Goal: Task Accomplishment & Management: Use online tool/utility

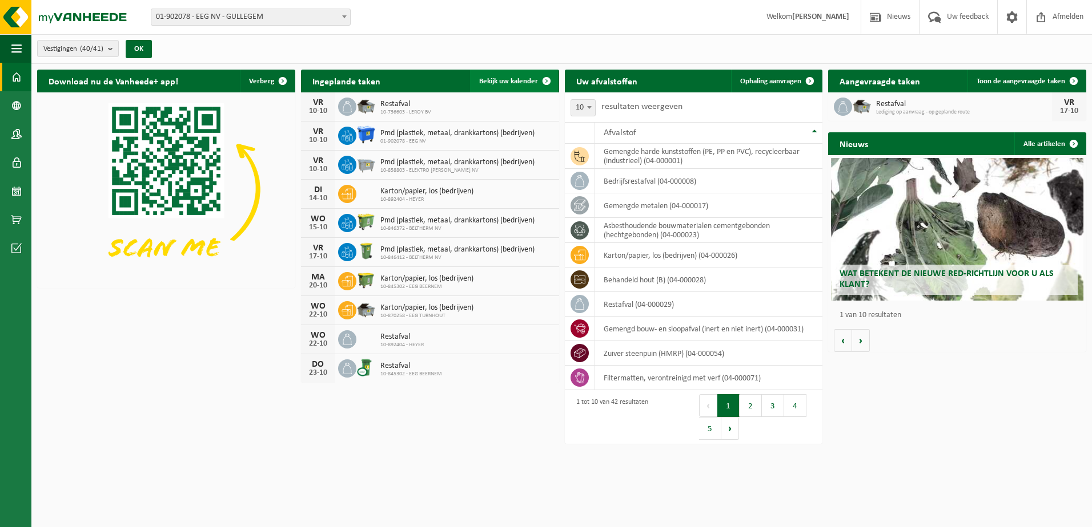
click at [509, 80] on span "Bekijk uw kalender" at bounding box center [508, 81] width 59 height 7
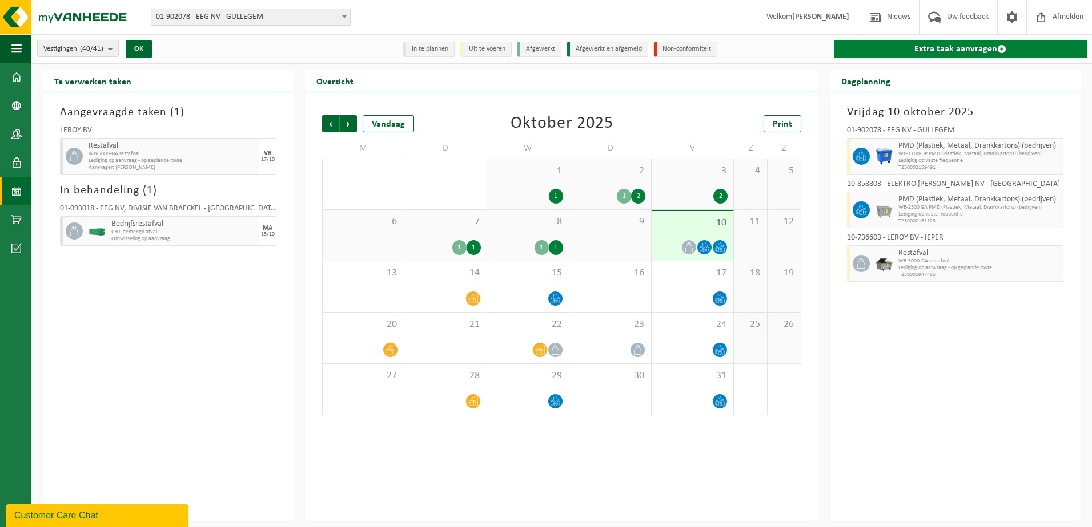
click at [985, 47] on link "Extra taak aanvragen" at bounding box center [959, 49] width 253 height 18
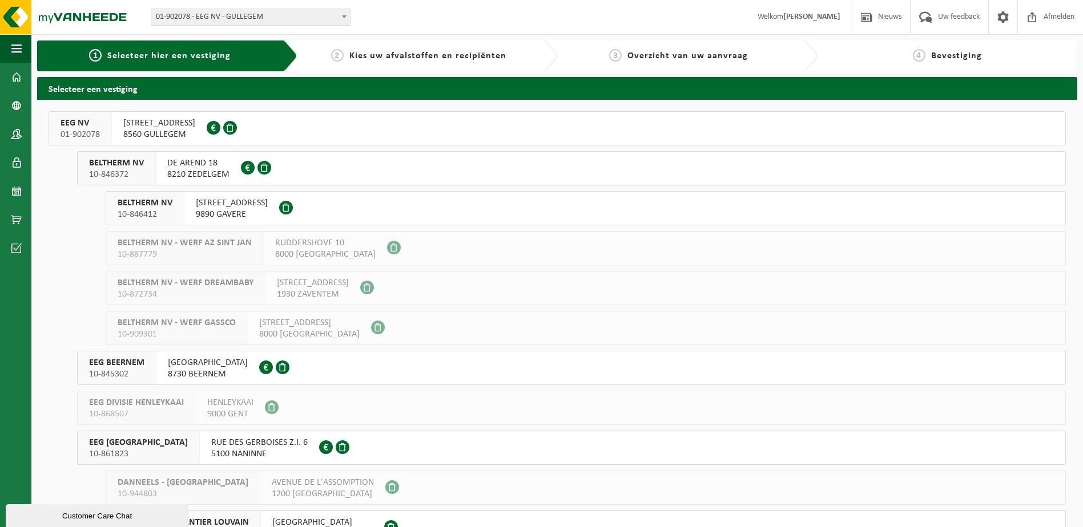
click at [254, 126] on button "EEG NV 01-902078 OOSTLAAN 5 8560 GULLEGEM 0442.891.013" at bounding box center [557, 128] width 1017 height 34
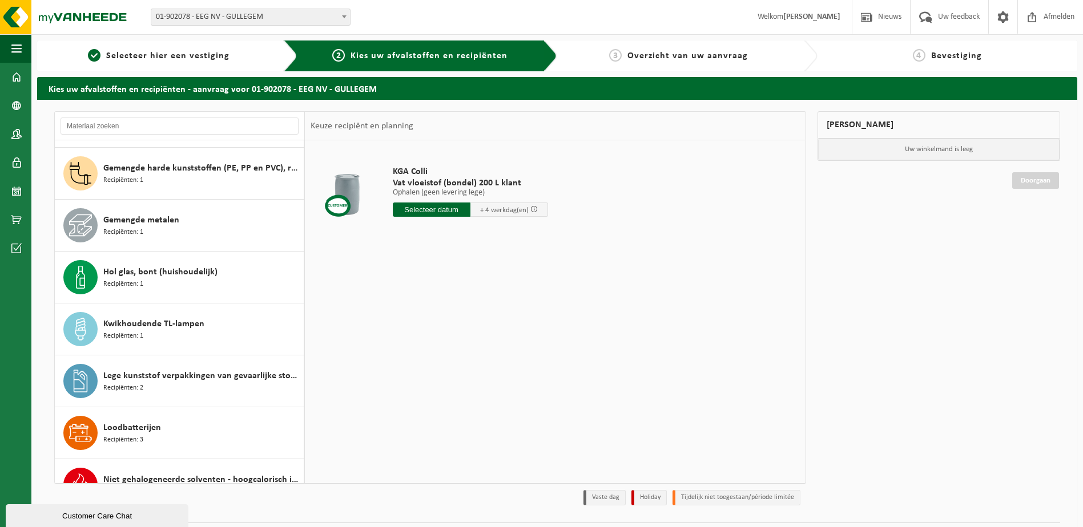
scroll to position [171, 0]
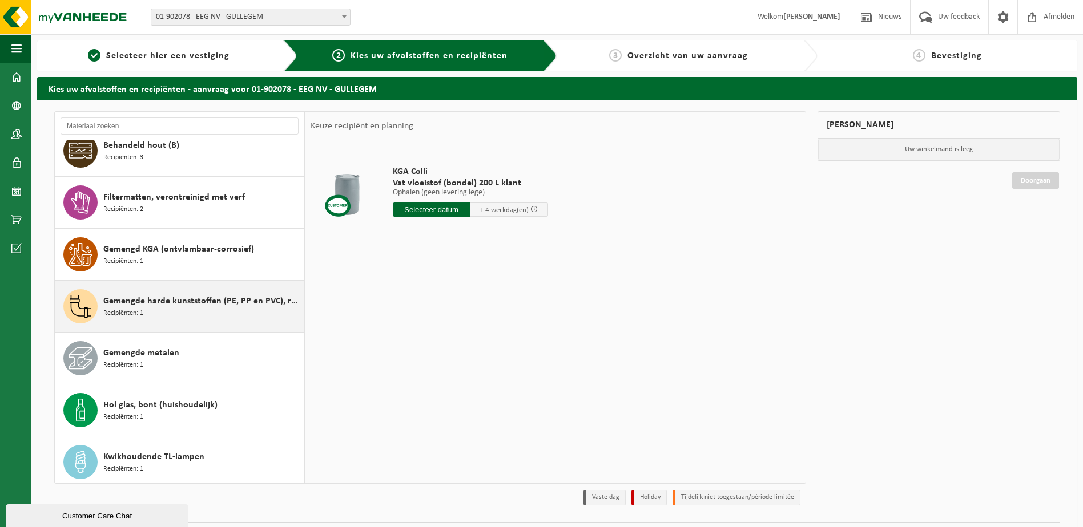
click at [234, 300] on span "Gemengde harde kunststoffen (PE, PP en PVC), recycleerbaar (industrieel)" at bounding box center [202, 302] width 198 height 14
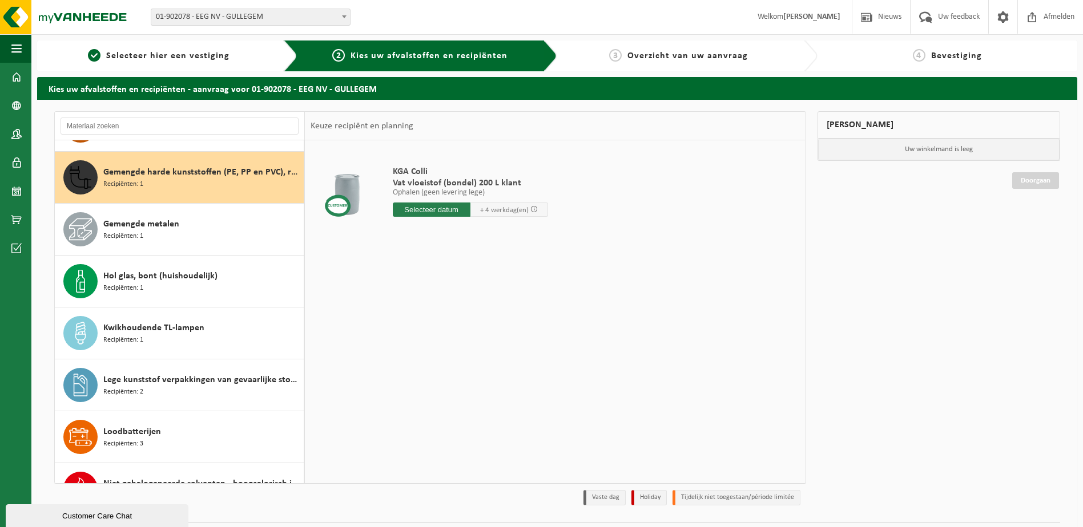
scroll to position [312, 0]
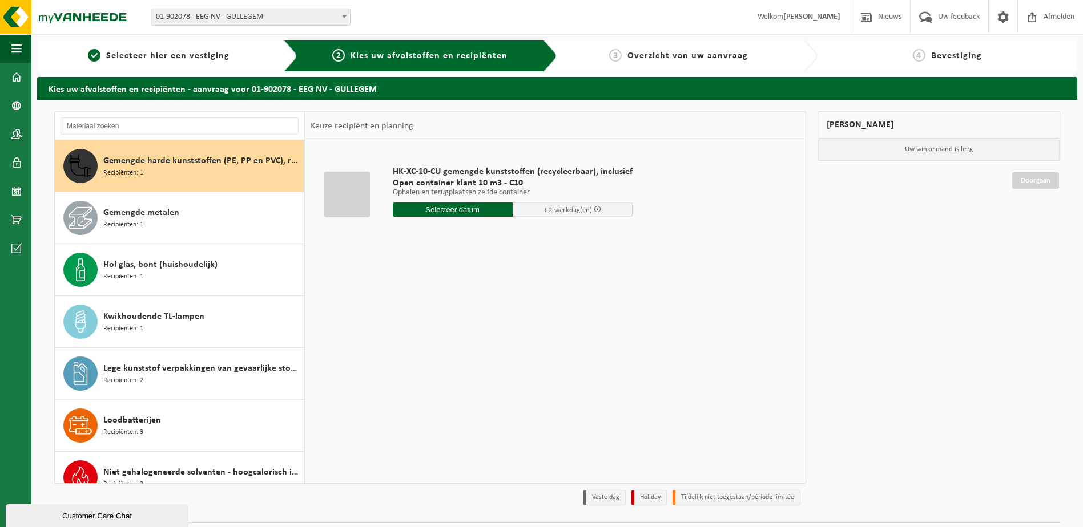
click at [462, 210] on input "text" at bounding box center [453, 210] width 120 height 14
click at [420, 310] on div "14" at bounding box center [423, 311] width 20 height 18
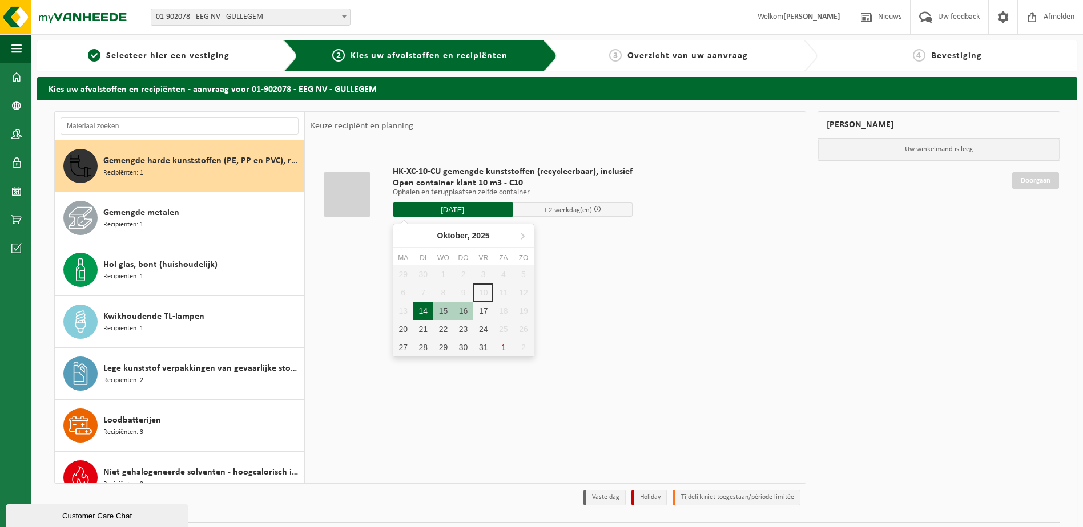
type input "Van 2025-10-14"
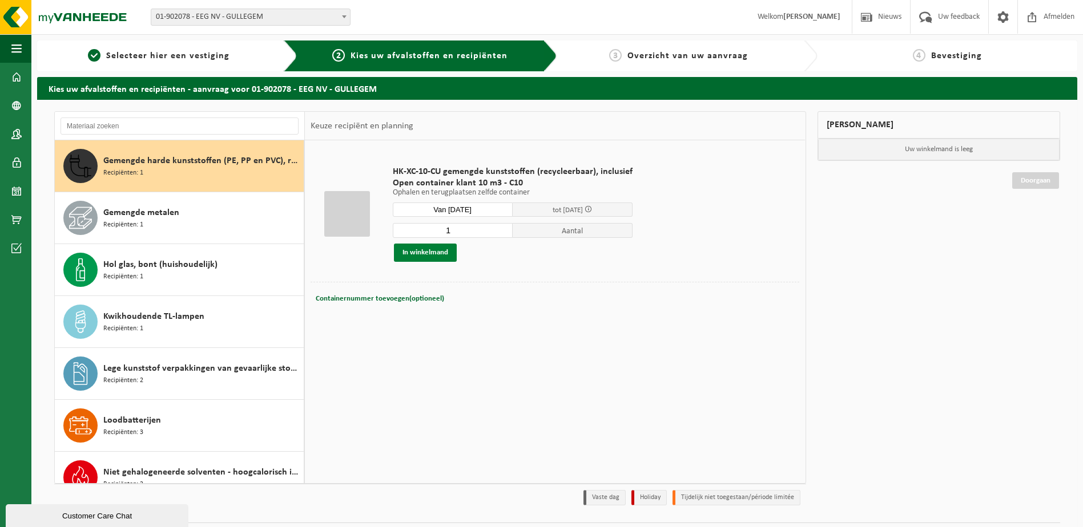
click at [440, 250] on button "In winkelmand" at bounding box center [425, 253] width 63 height 18
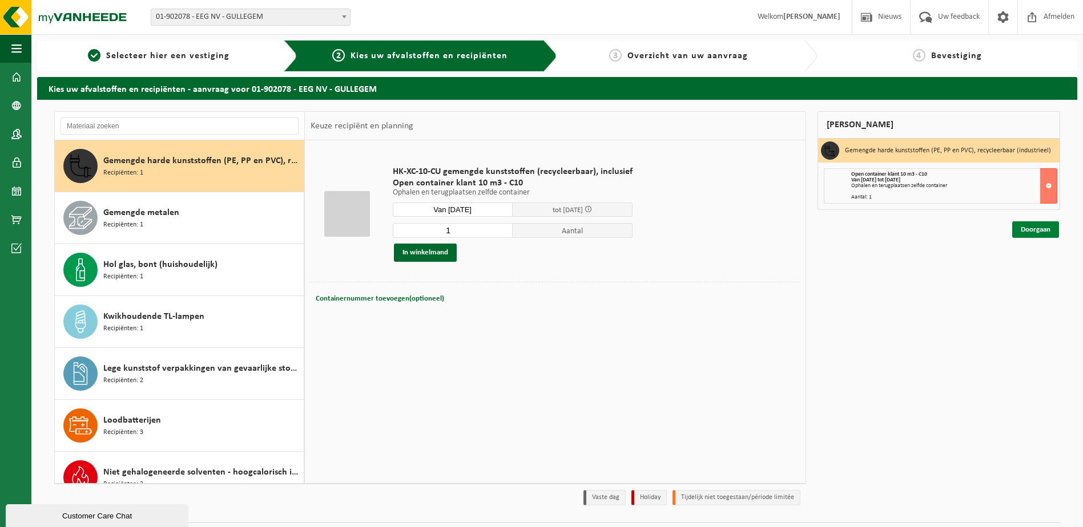
click at [1040, 234] on link "Doorgaan" at bounding box center [1035, 229] width 47 height 17
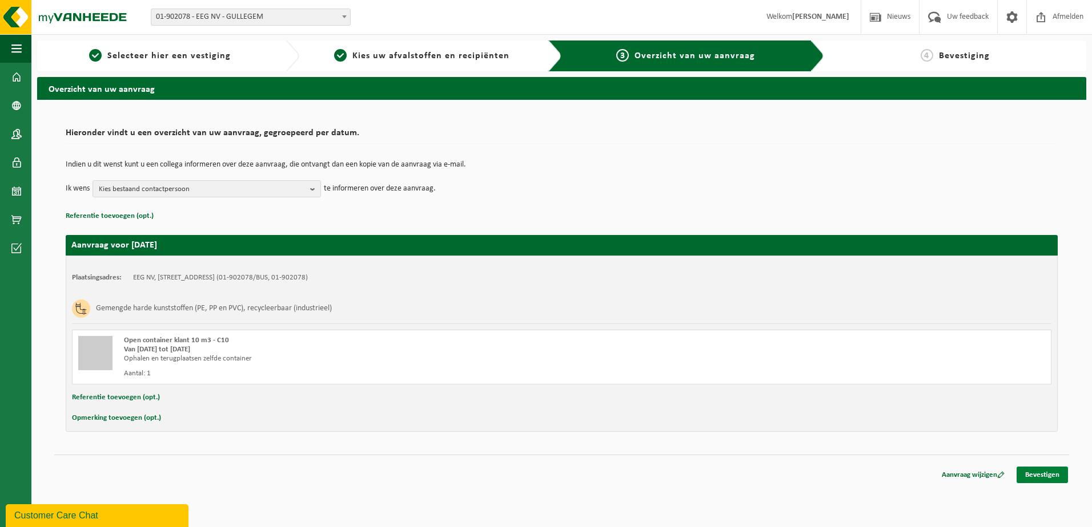
click at [1042, 474] on link "Bevestigen" at bounding box center [1041, 475] width 51 height 17
